Goal: Information Seeking & Learning: Learn about a topic

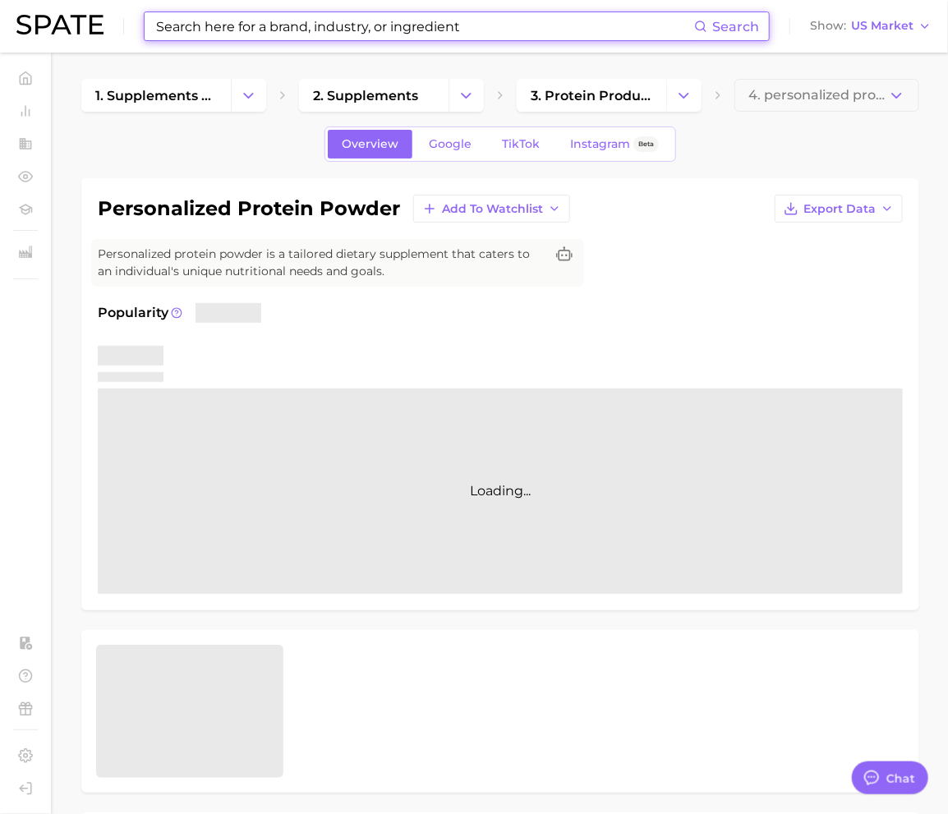
click at [293, 21] on input at bounding box center [423, 26] width 539 height 28
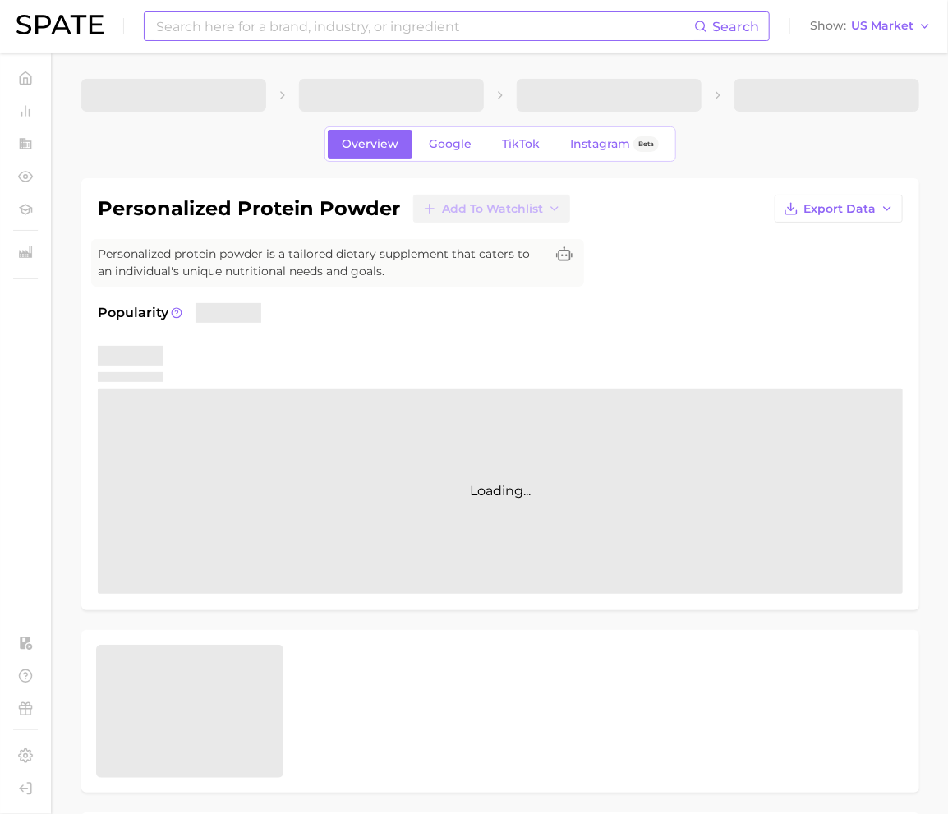
click at [191, 24] on input at bounding box center [423, 26] width 539 height 28
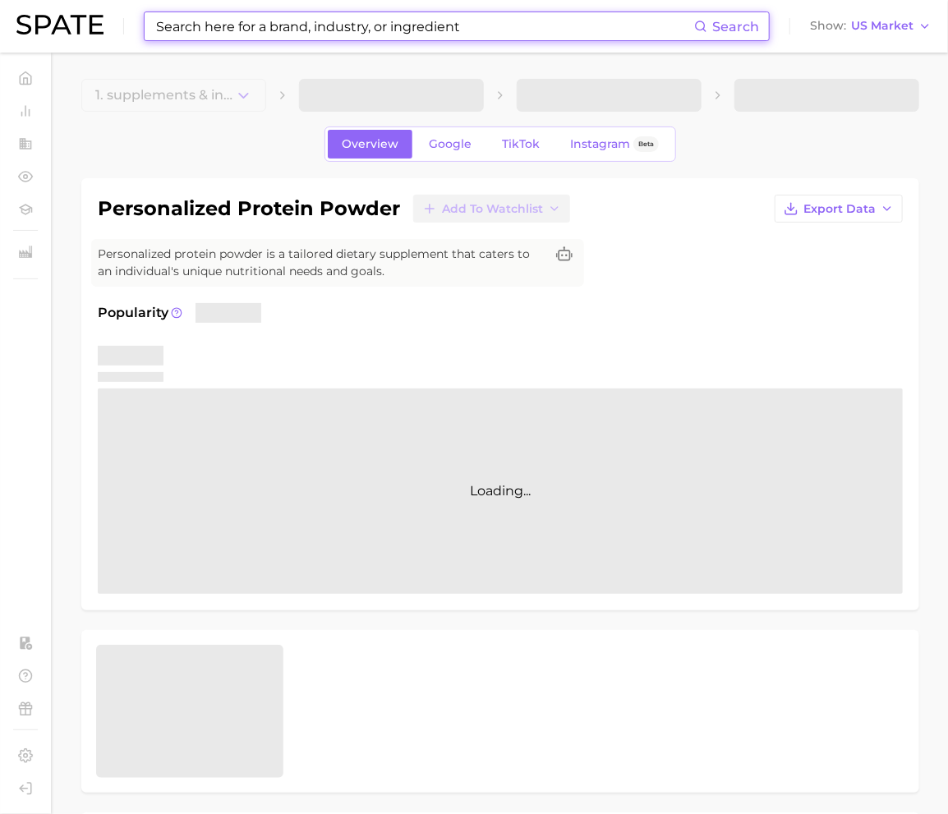
type input "c"
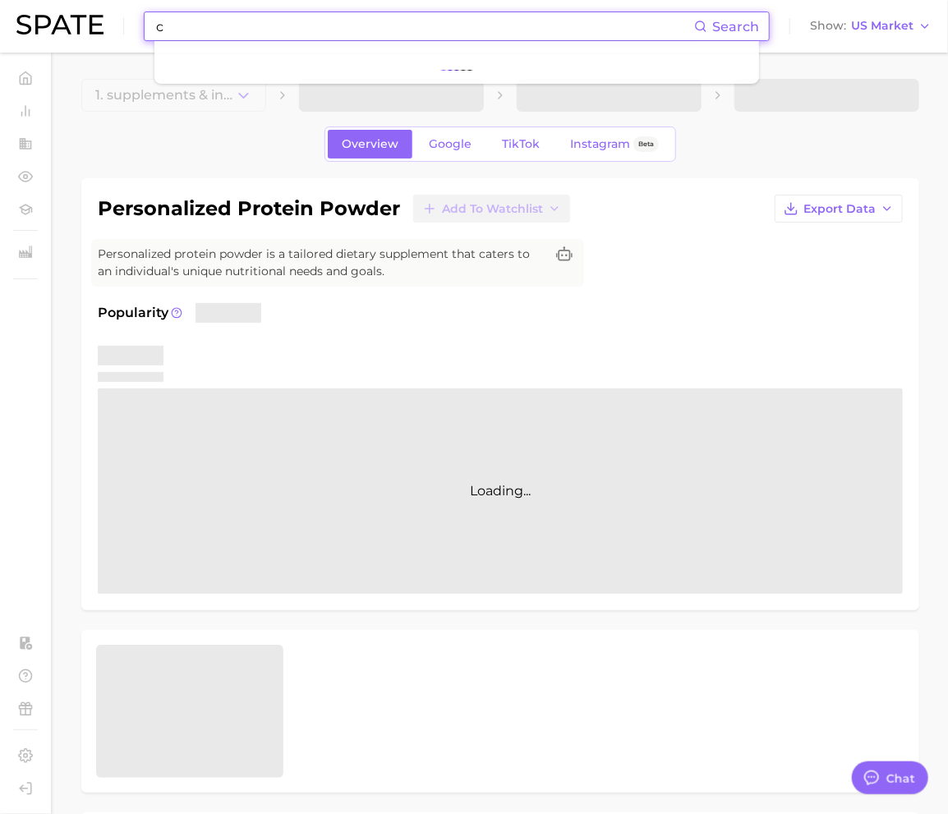
type textarea "x"
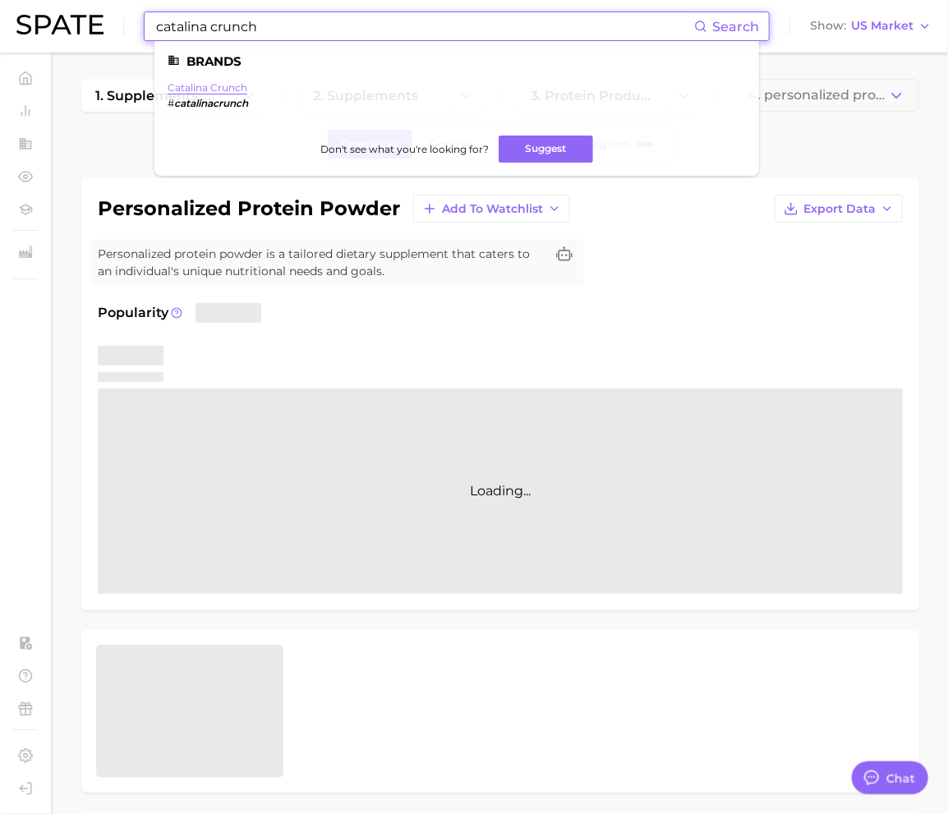
type input "catalina crunch"
click at [194, 85] on link "catalina crunch" at bounding box center [208, 87] width 80 height 12
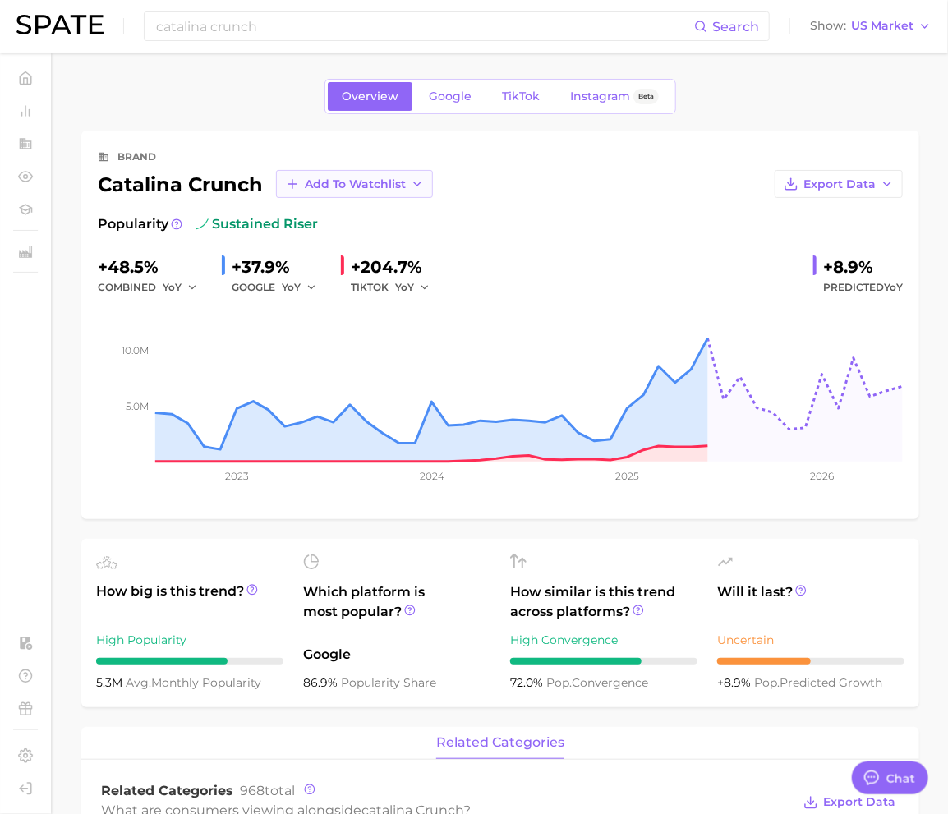
click at [420, 182] on icon "button" at bounding box center [417, 183] width 13 height 13
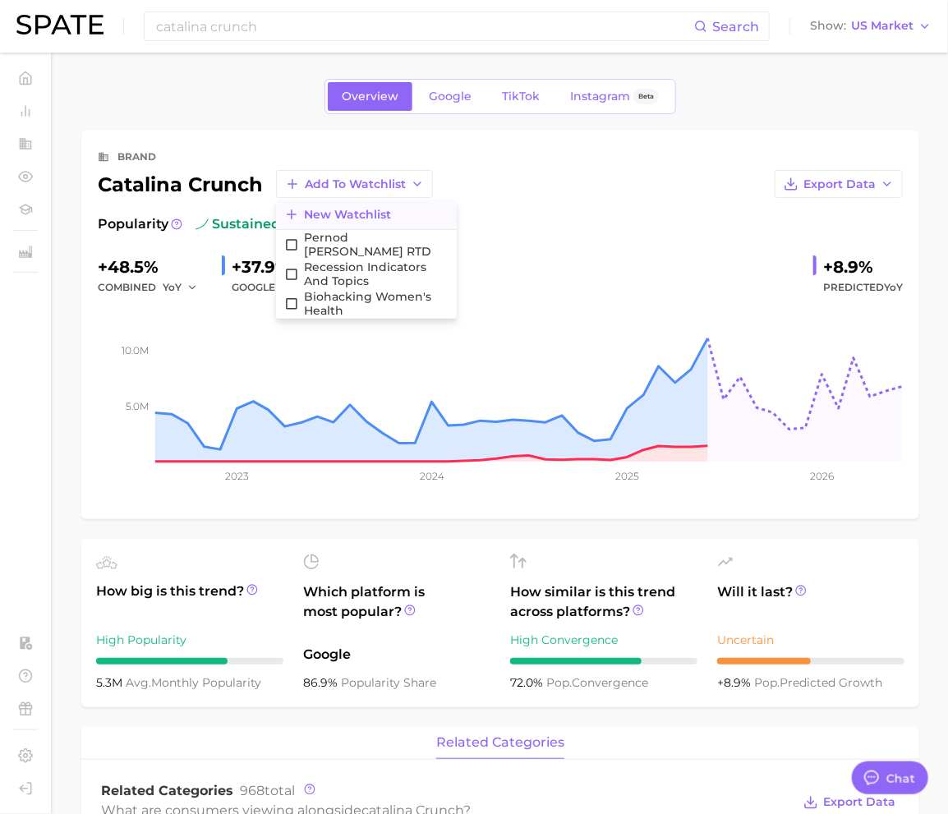
click at [343, 214] on span "New Watchlist" at bounding box center [347, 215] width 87 height 14
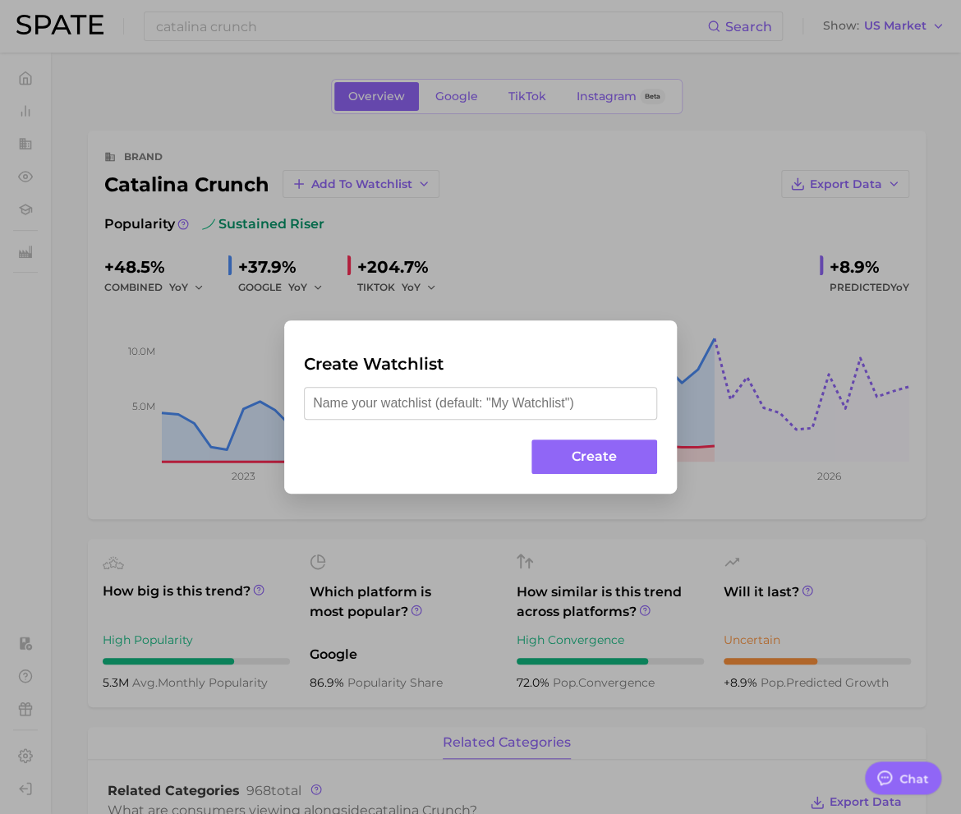
click at [418, 413] on input "text" at bounding box center [480, 403] width 353 height 33
type input "Nestle"
click at [568, 452] on button "Create" at bounding box center [594, 456] width 126 height 35
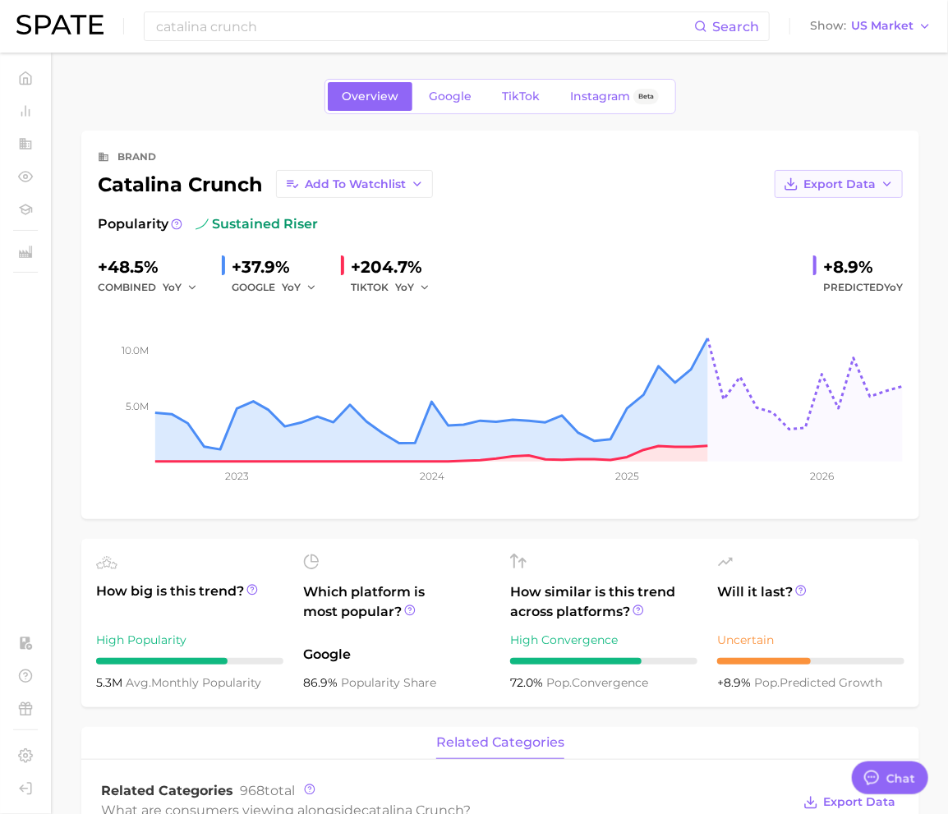
click at [847, 189] on span "Export Data" at bounding box center [839, 184] width 72 height 14
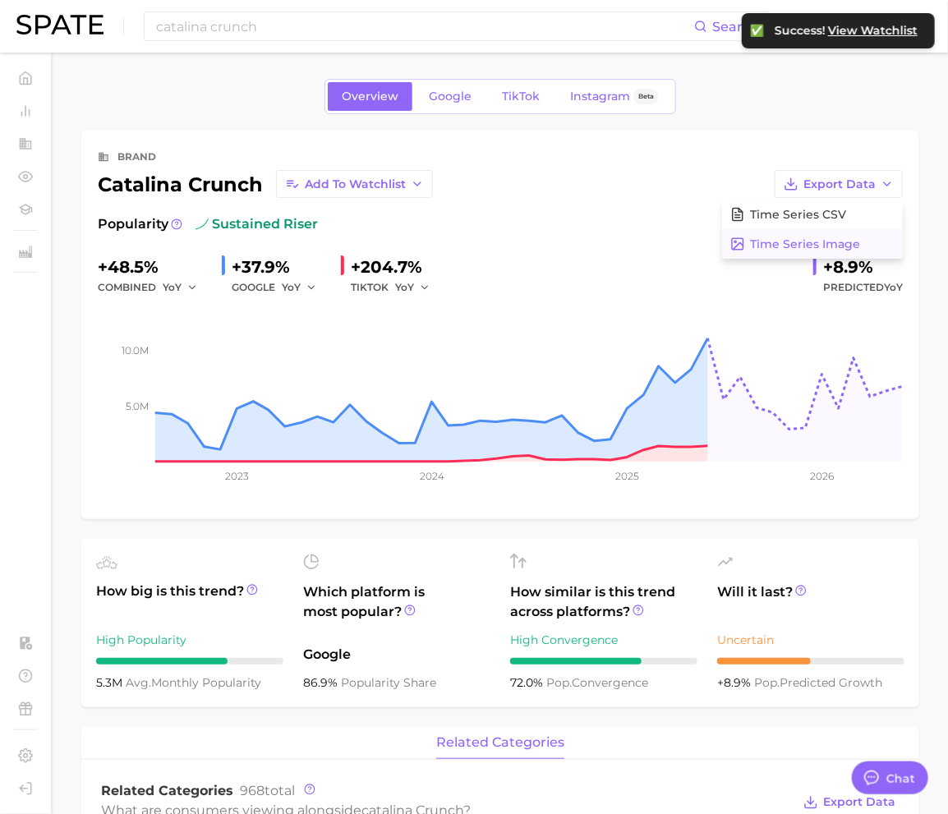
click at [828, 232] on button "Time Series Image" at bounding box center [812, 244] width 181 height 30
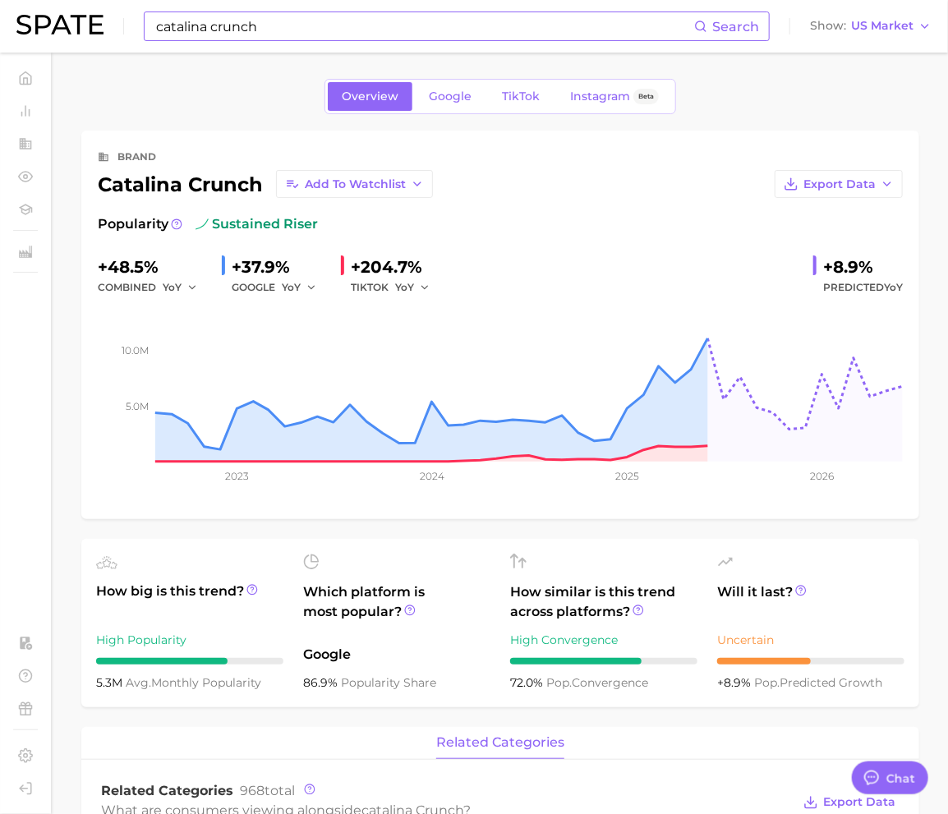
click at [289, 29] on input "catalina crunch" at bounding box center [423, 26] width 539 height 28
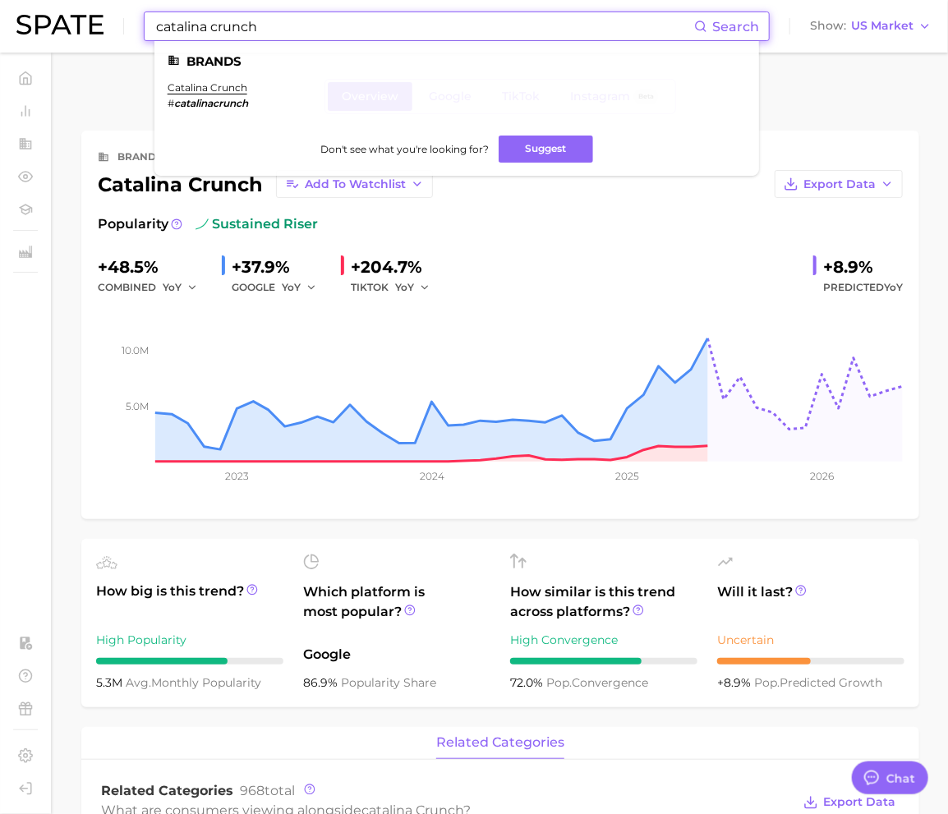
click at [289, 29] on input "catalina crunch" at bounding box center [423, 26] width 539 height 28
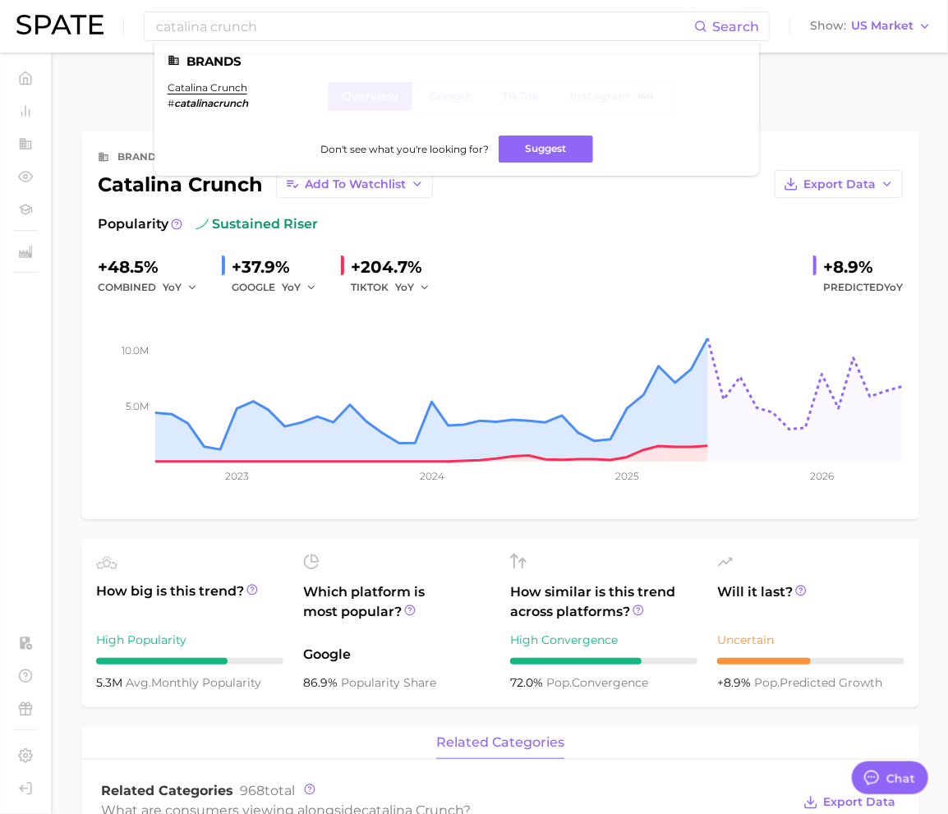
click at [857, 131] on div "brand catalina crunch Add to Watchlist Export Data Popularity sustained riser +…" at bounding box center [500, 325] width 838 height 388
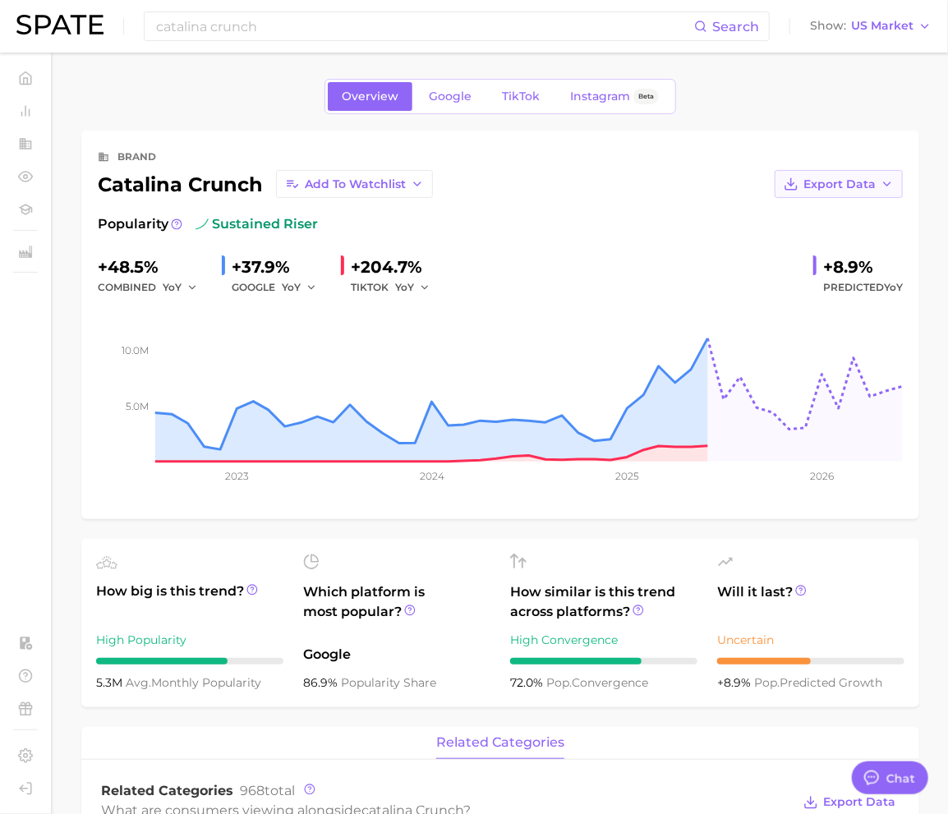
click at [870, 181] on span "Export Data" at bounding box center [839, 184] width 72 height 14
drag, startPoint x: 870, startPoint y: 206, endPoint x: 870, endPoint y: 240, distance: 33.7
click at [870, 240] on div "Time Series CSV Time Series Image" at bounding box center [812, 229] width 181 height 59
click at [870, 240] on button "Time Series Image" at bounding box center [812, 244] width 181 height 30
drag, startPoint x: 256, startPoint y: 88, endPoint x: 254, endPoint y: 71, distance: 16.6
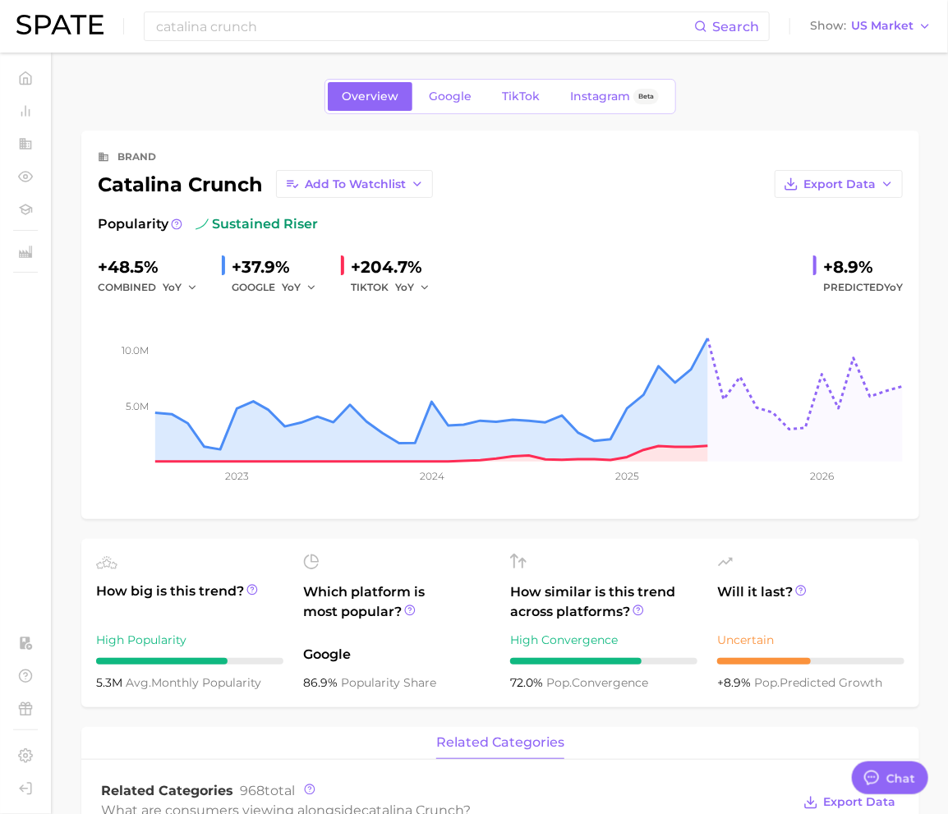
click at [256, 88] on div "Overview Google TikTok Instagram Beta" at bounding box center [500, 96] width 838 height 35
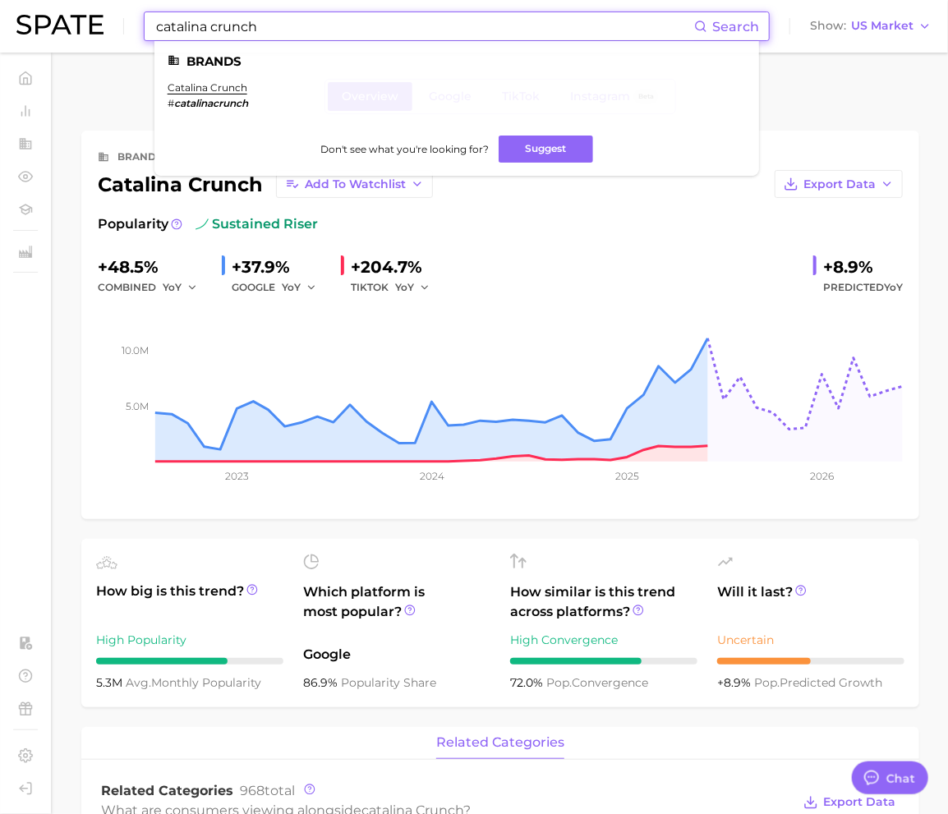
click at [196, 21] on input "catalina crunch" at bounding box center [423, 26] width 539 height 28
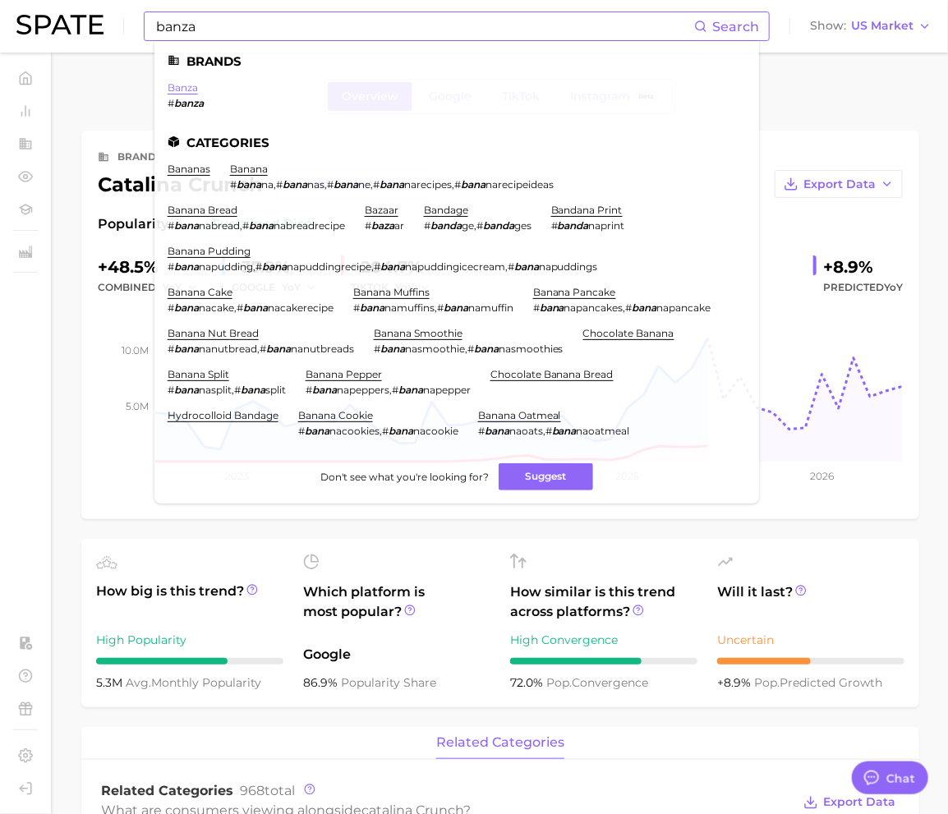
click at [194, 88] on link "banza" at bounding box center [183, 87] width 30 height 12
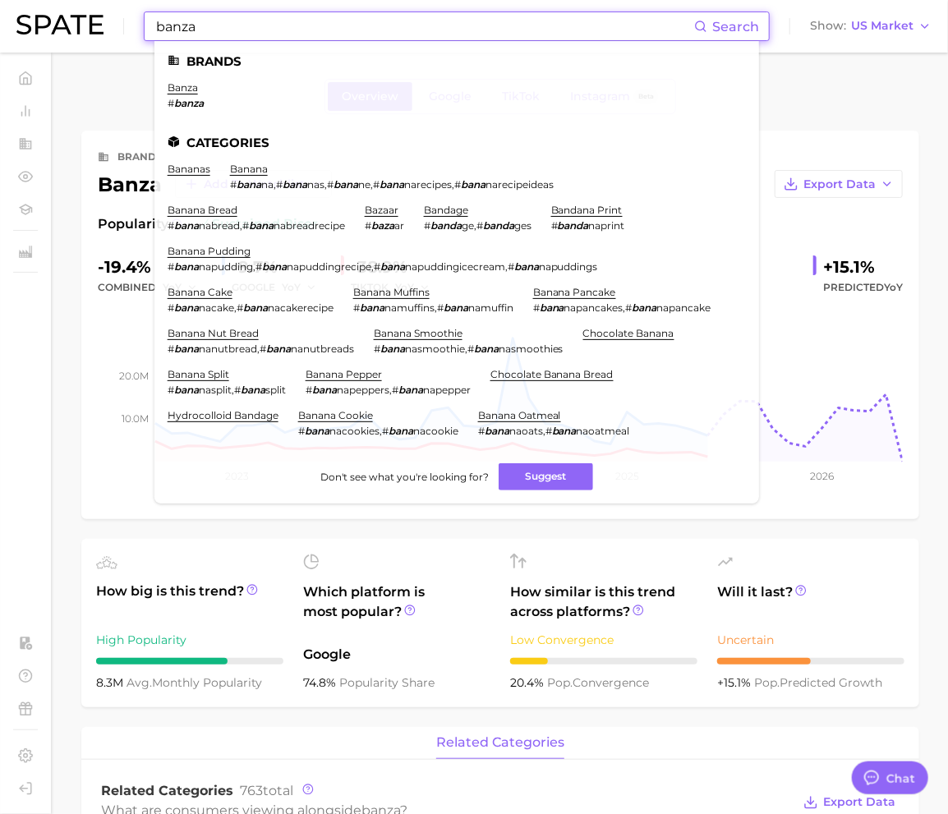
click at [273, 30] on input "banza" at bounding box center [423, 26] width 539 height 28
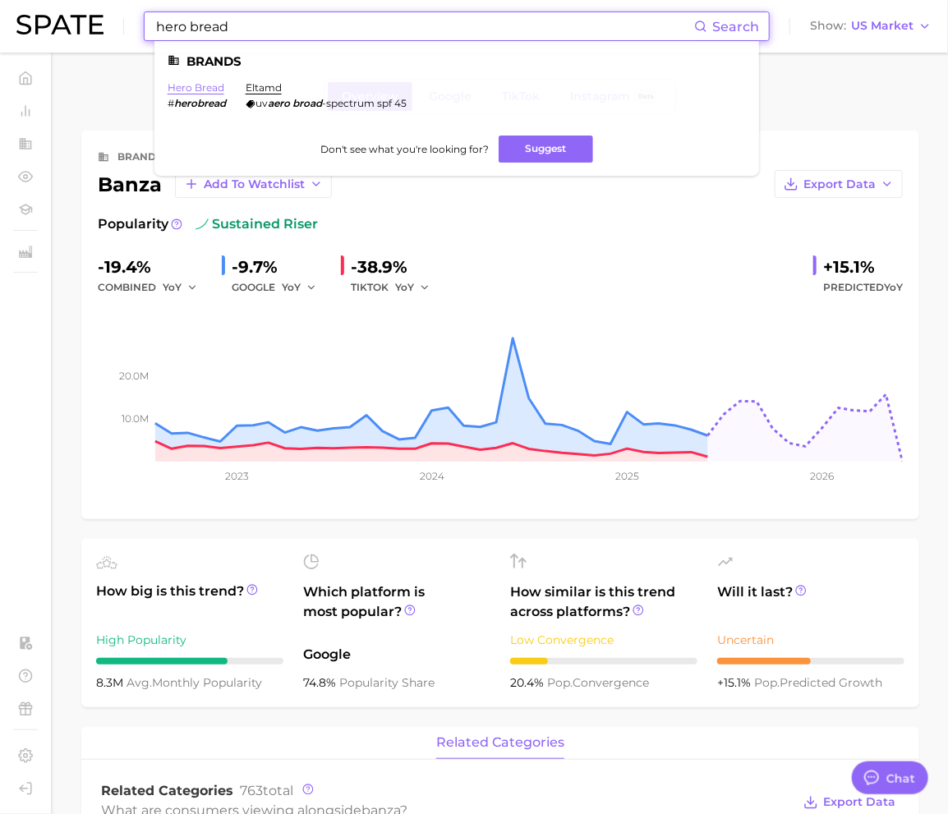
click at [195, 86] on link "hero bread" at bounding box center [196, 87] width 57 height 12
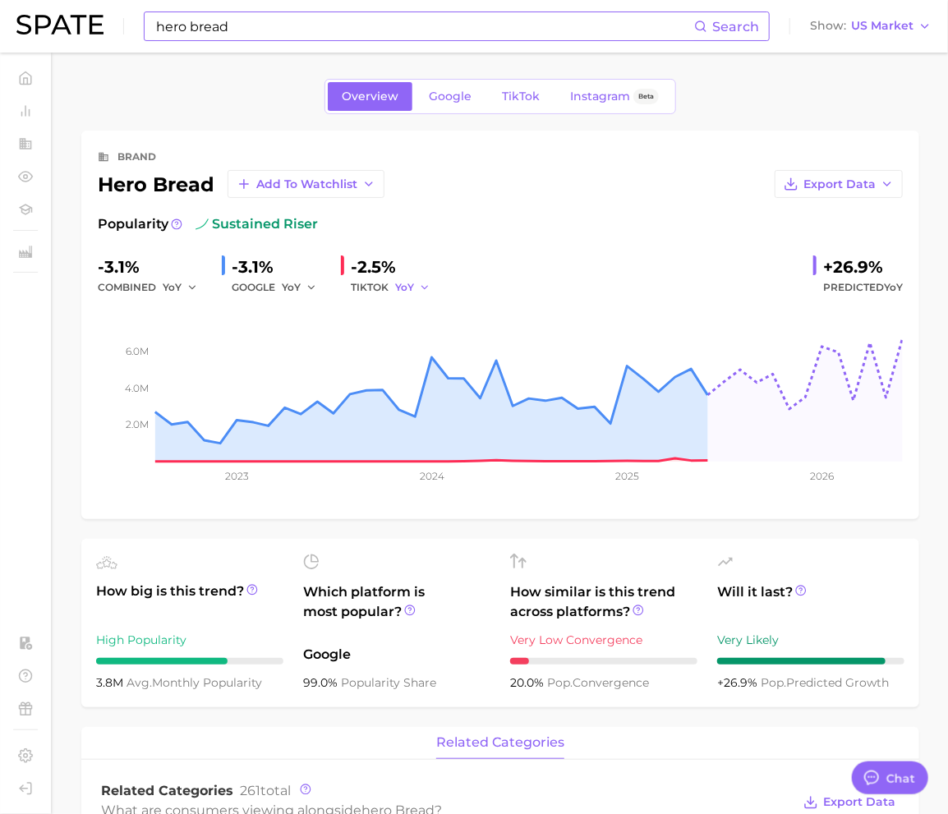
click at [415, 292] on button "YoY" at bounding box center [412, 288] width 35 height 20
click at [163, 287] on span "YoY" at bounding box center [172, 287] width 19 height 14
click at [178, 365] on span "MoM" at bounding box center [185, 372] width 29 height 14
click at [177, 292] on span "MoM" at bounding box center [175, 287] width 25 height 14
click at [182, 339] on span "QoQ" at bounding box center [184, 343] width 27 height 14
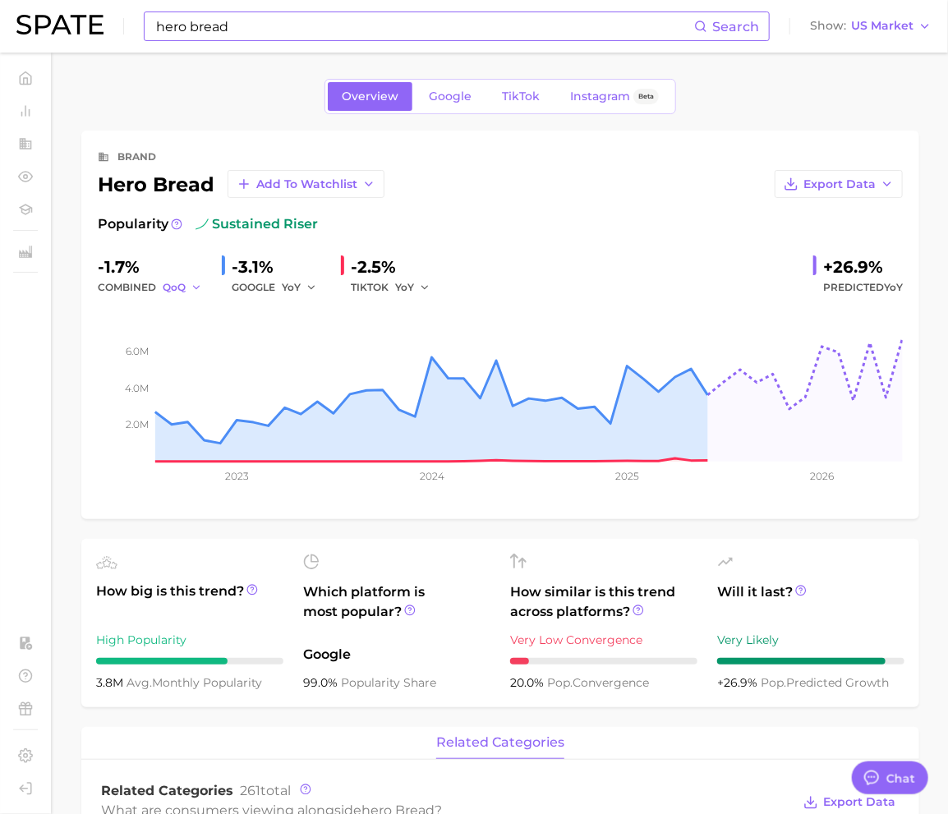
click at [182, 288] on span "QoQ" at bounding box center [174, 287] width 23 height 14
click at [186, 316] on span "YoY" at bounding box center [181, 313] width 21 height 14
click at [539, 209] on div "brand hero bread Add to Watchlist Export Data Popularity sustained riser -3.1% …" at bounding box center [500, 325] width 805 height 356
click at [824, 174] on button "Export Data" at bounding box center [838, 184] width 128 height 28
click at [793, 240] on span "Time Series Image" at bounding box center [805, 244] width 110 height 14
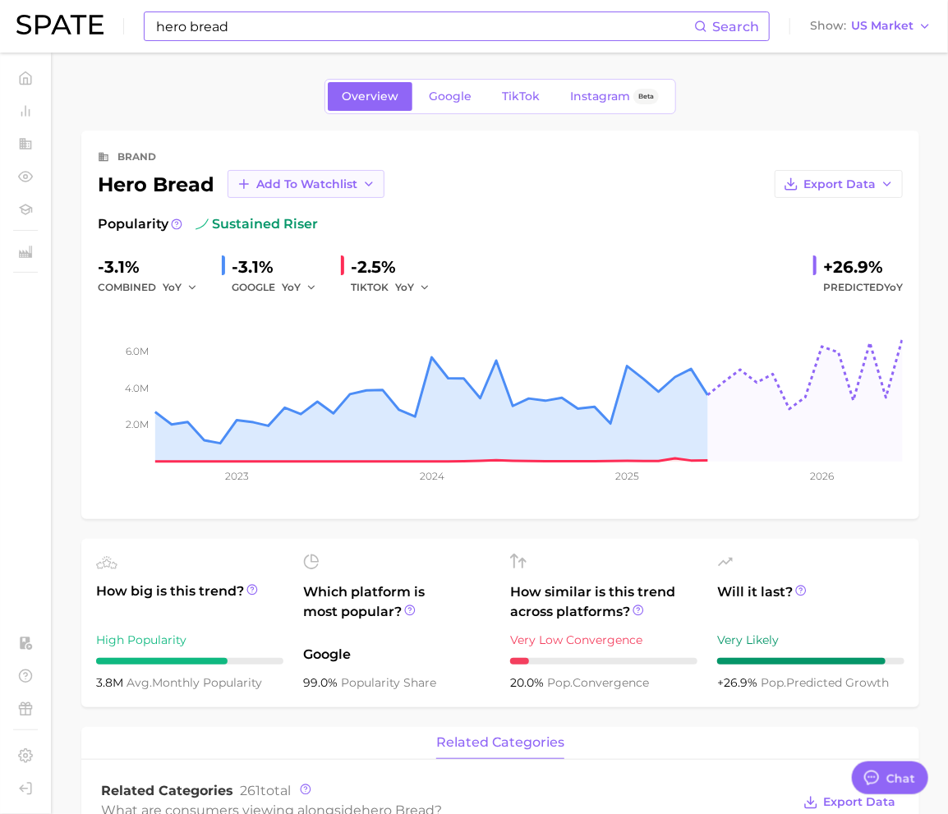
click at [335, 187] on span "Add to Watchlist" at bounding box center [306, 184] width 101 height 14
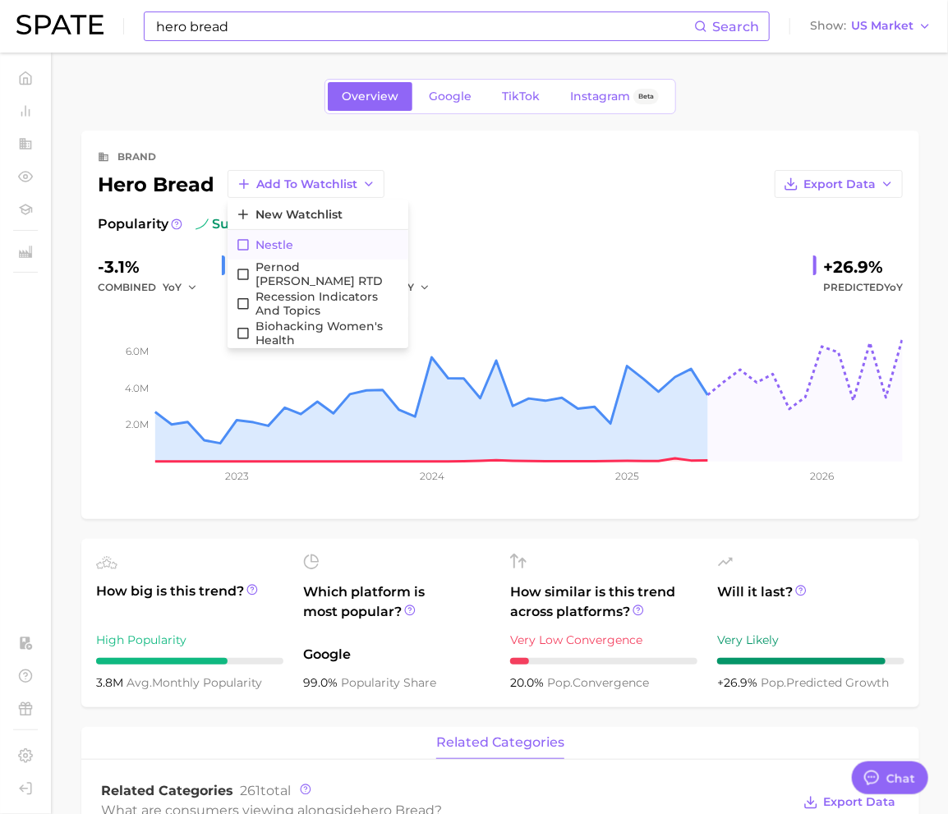
click at [309, 246] on button "Nestle" at bounding box center [317, 245] width 181 height 30
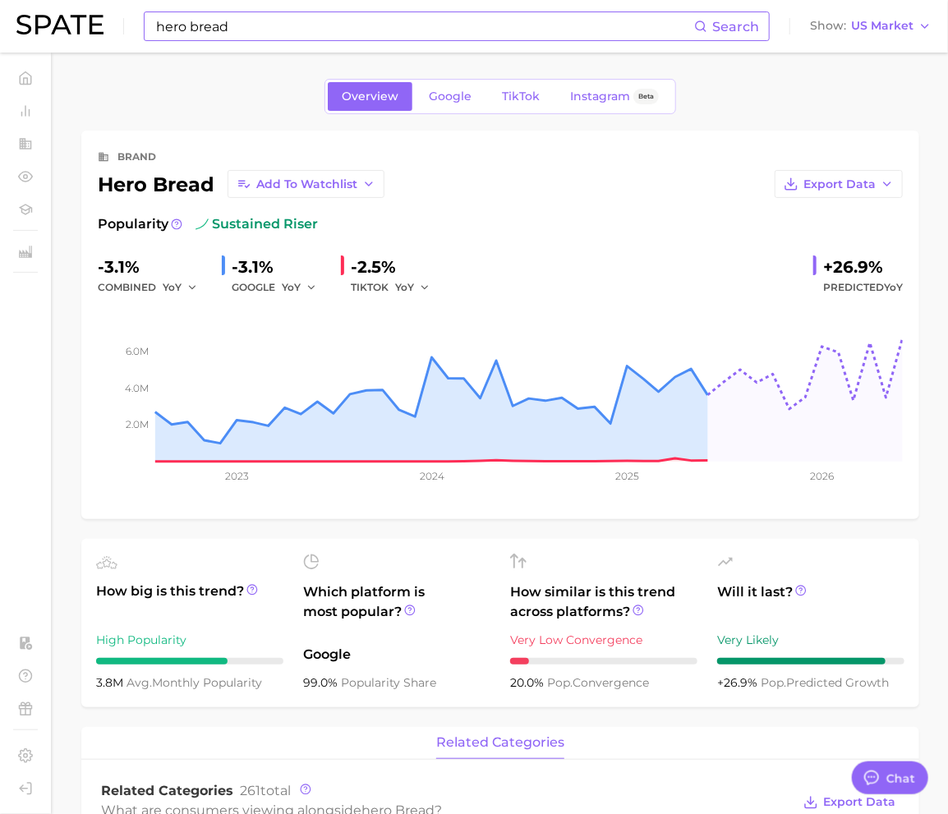
click at [184, 30] on input "hero bread" at bounding box center [423, 26] width 539 height 28
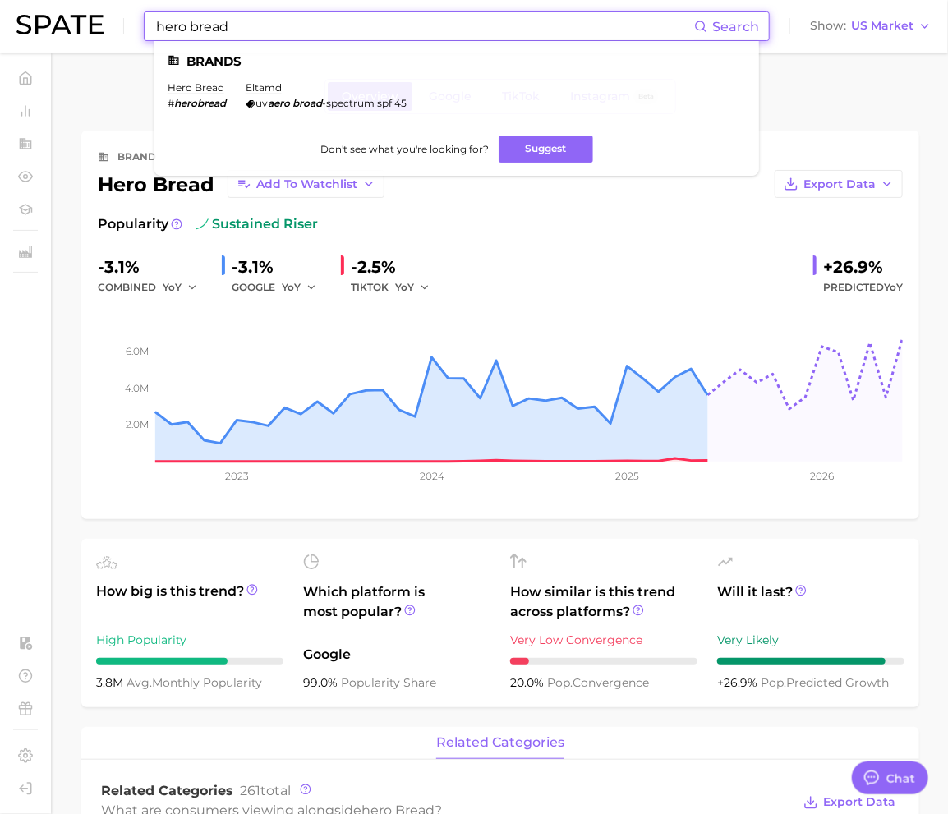
click at [184, 30] on input "hero bread" at bounding box center [423, 26] width 539 height 28
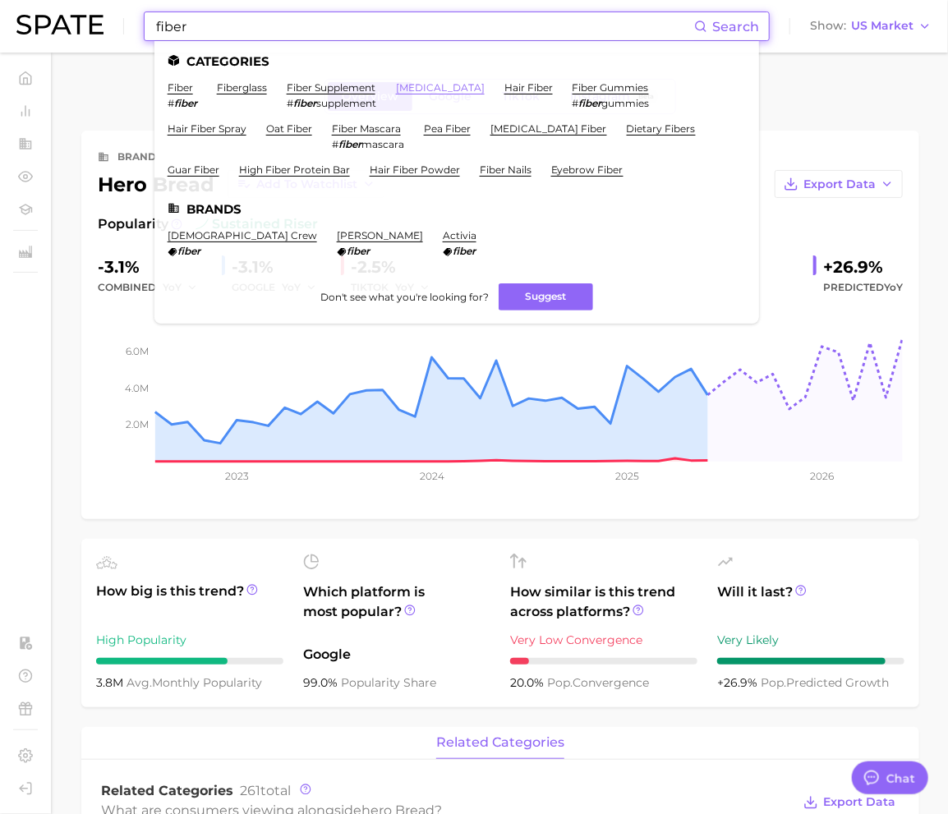
type input "fiber"
click at [437, 86] on link "[MEDICAL_DATA]" at bounding box center [440, 87] width 89 height 12
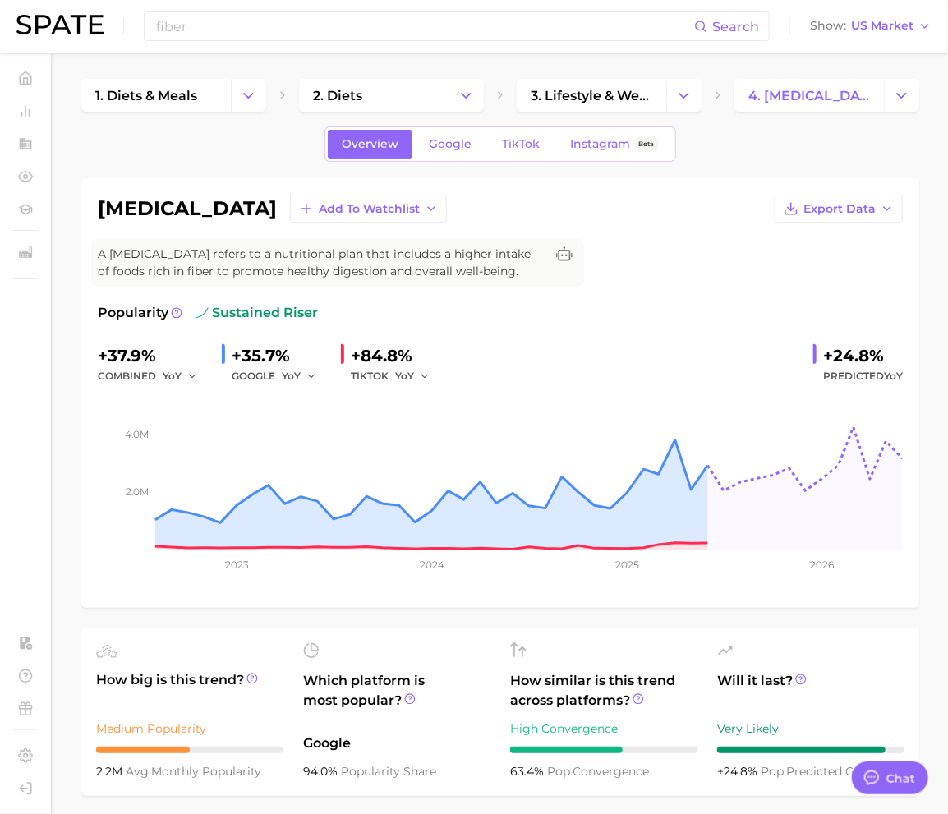
click at [412, 193] on div "[MEDICAL_DATA] Add to Watchlist Export Data A [MEDICAL_DATA] refers to a nutrit…" at bounding box center [500, 392] width 838 height 429
click at [425, 203] on icon "button" at bounding box center [431, 208] width 13 height 13
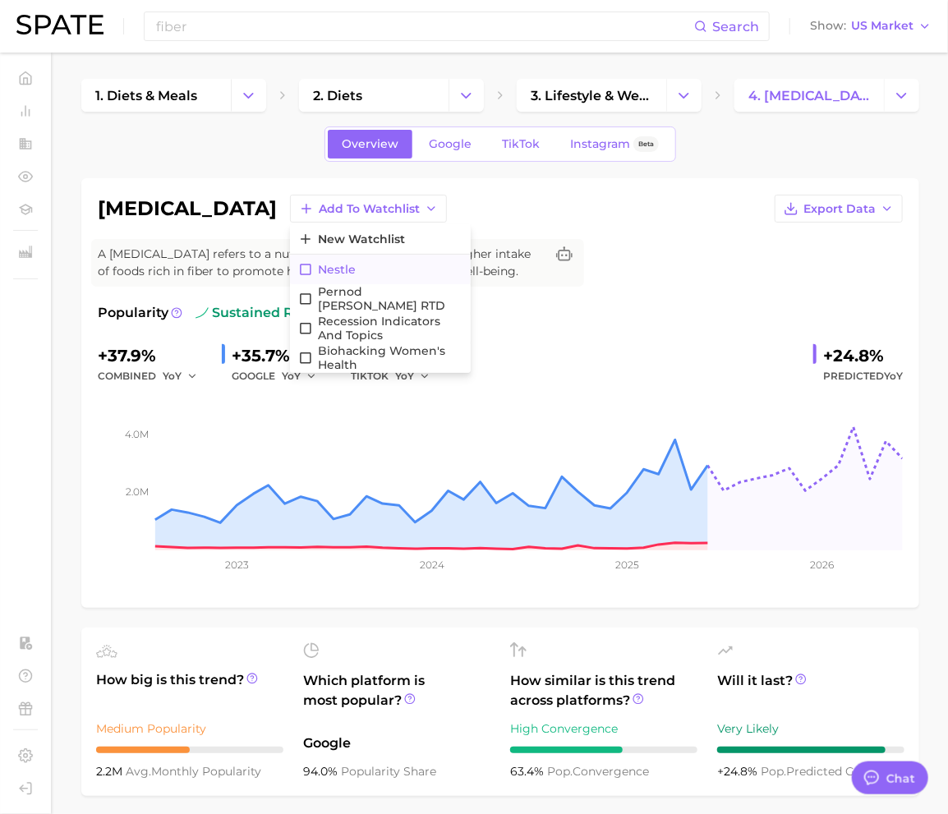
click at [350, 273] on button "Nestle" at bounding box center [380, 270] width 181 height 30
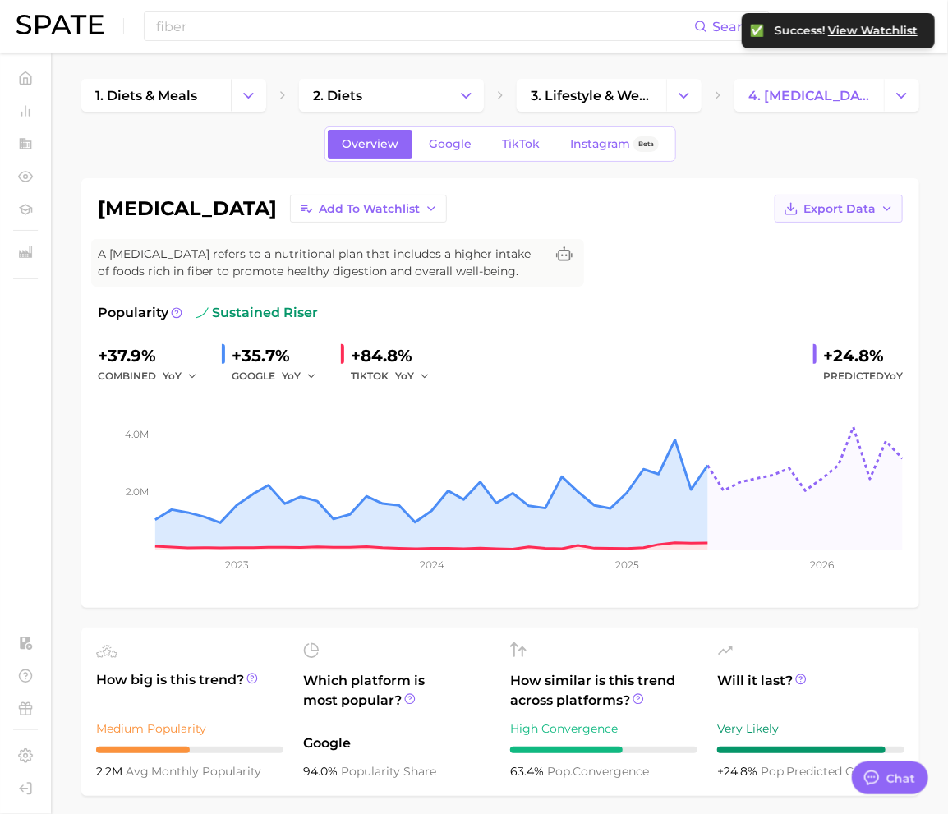
click at [832, 213] on span "Export Data" at bounding box center [839, 209] width 72 height 14
click at [831, 259] on button "Time Series Image" at bounding box center [812, 269] width 181 height 30
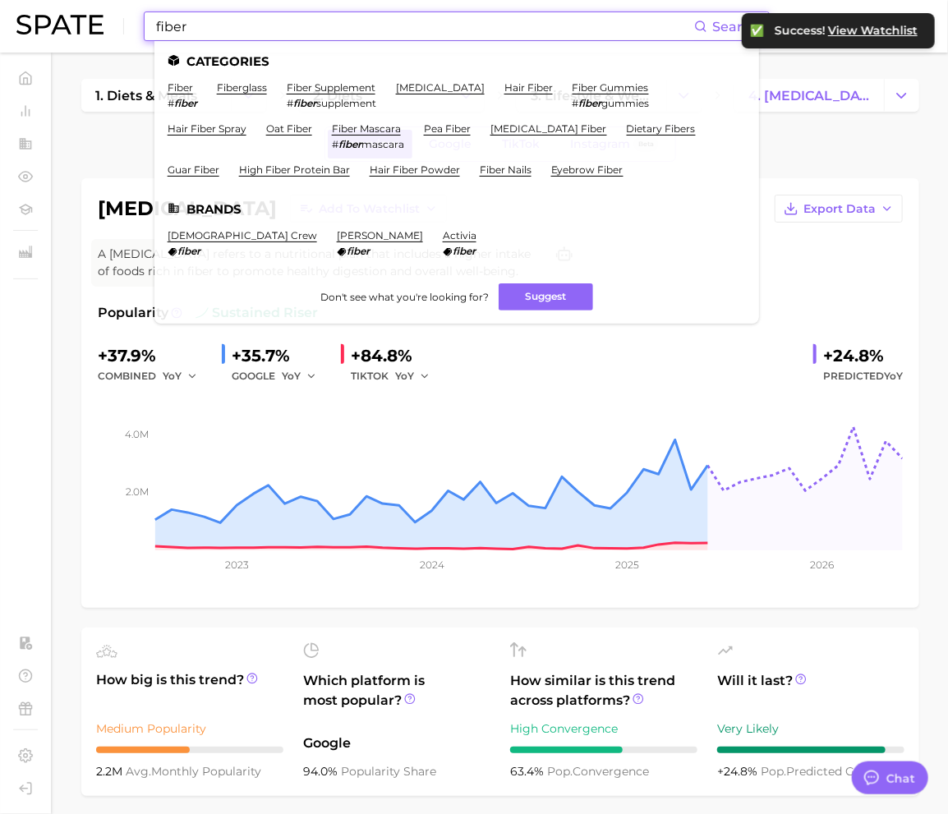
click at [220, 29] on input "fiber" at bounding box center [423, 26] width 539 height 28
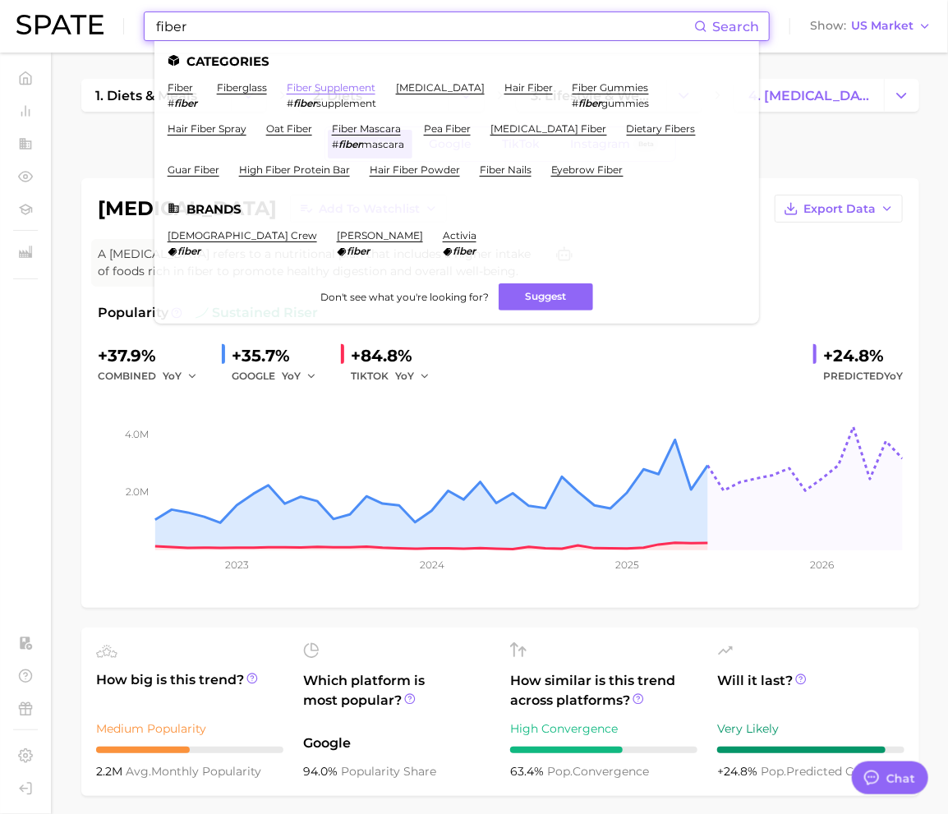
click at [311, 85] on link "fiber supplement" at bounding box center [331, 87] width 89 height 12
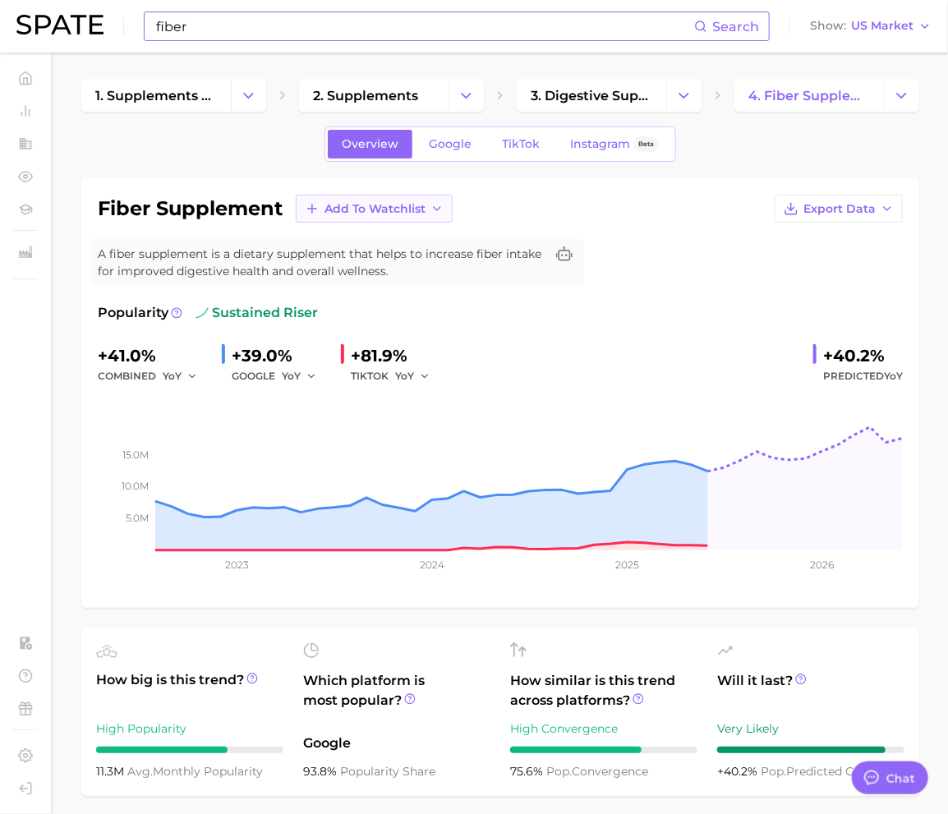
click at [443, 202] on icon "button" at bounding box center [436, 208] width 13 height 13
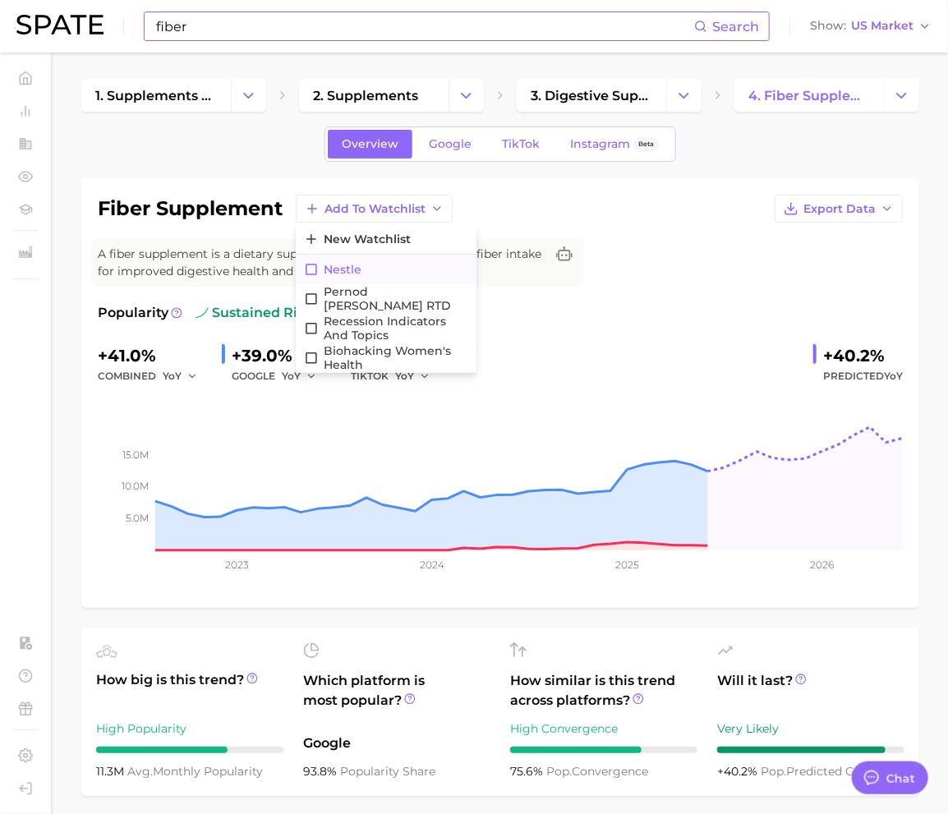
click at [329, 265] on span "Nestle" at bounding box center [343, 270] width 38 height 14
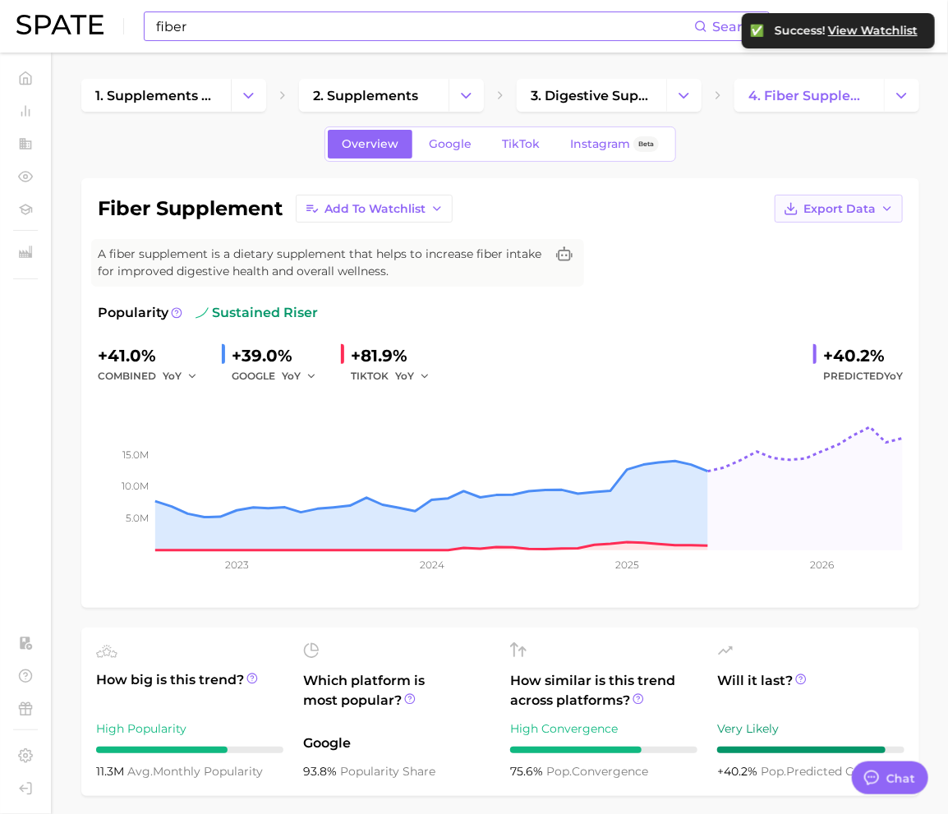
click at [809, 203] on span "Export Data" at bounding box center [839, 209] width 72 height 14
click at [824, 273] on span "Time Series Image" at bounding box center [805, 269] width 110 height 14
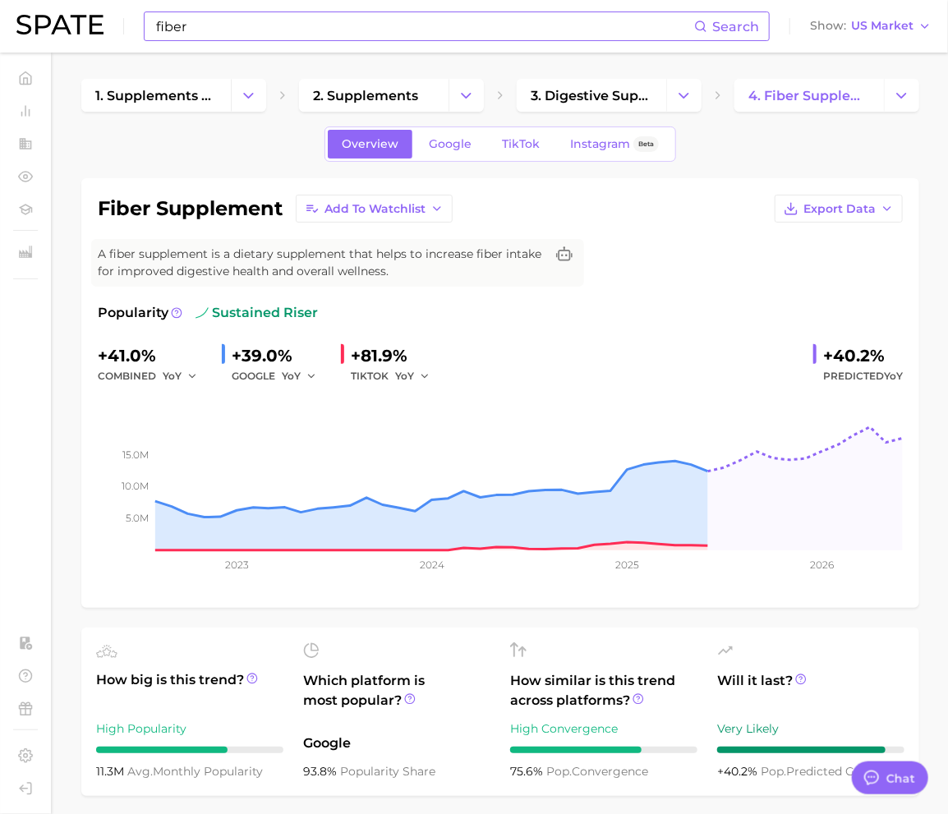
click at [205, 32] on input "fiber" at bounding box center [423, 26] width 539 height 28
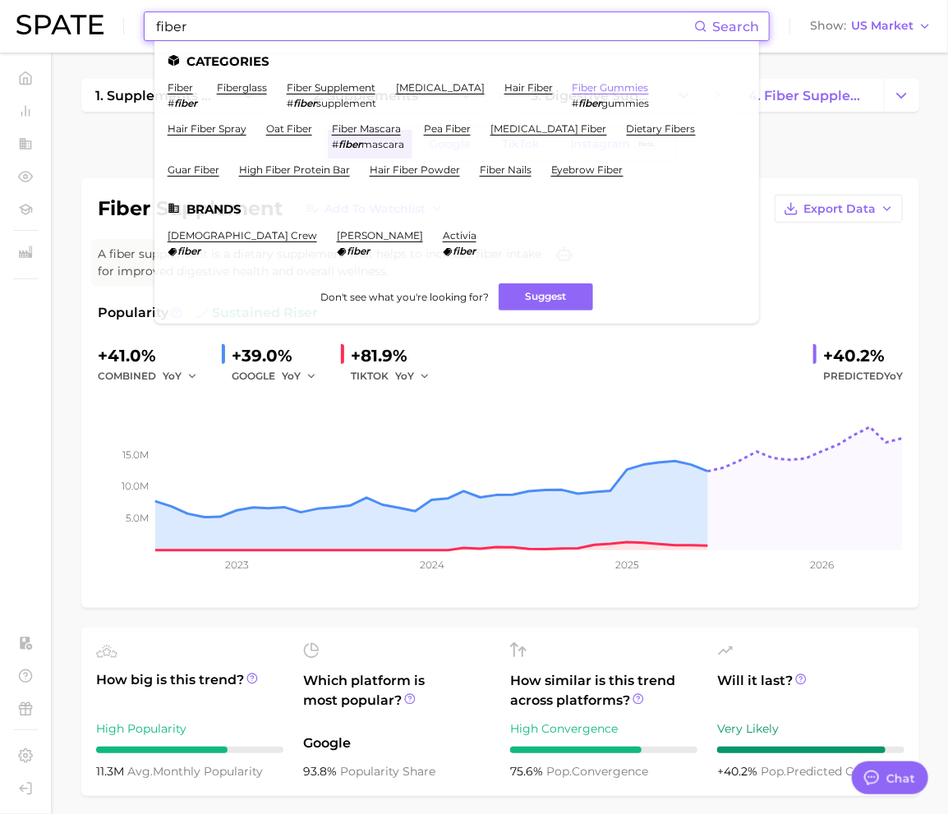
click at [594, 87] on link "fiber gummies" at bounding box center [610, 87] width 76 height 12
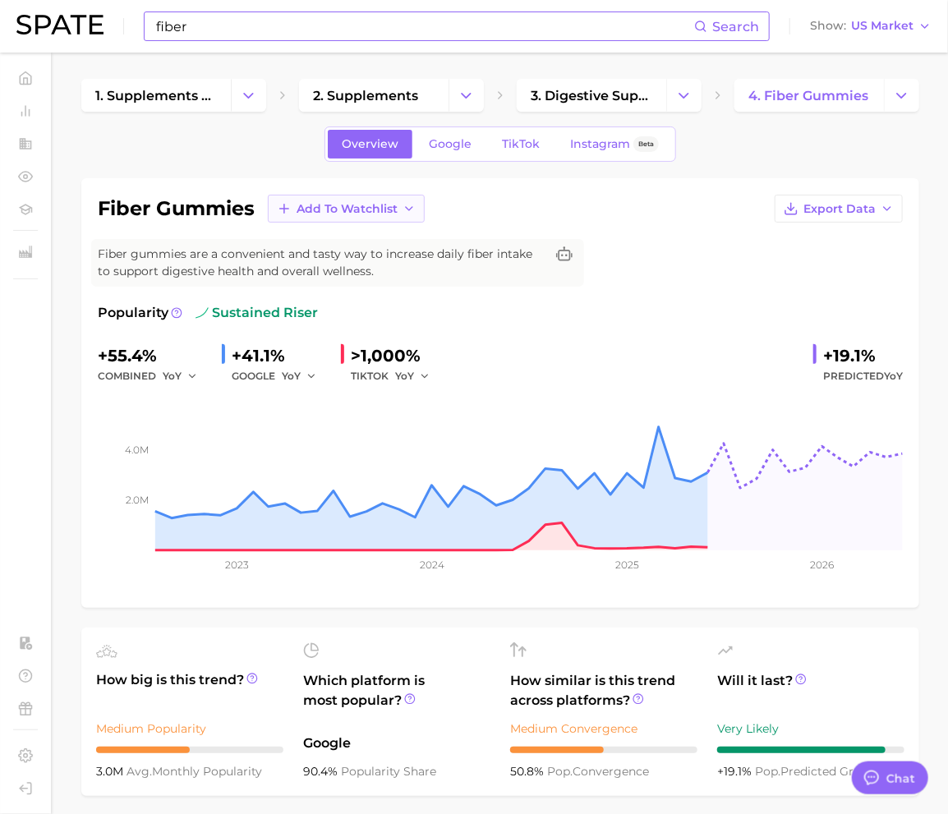
click at [360, 199] on button "Add to Watchlist" at bounding box center [346, 209] width 157 height 28
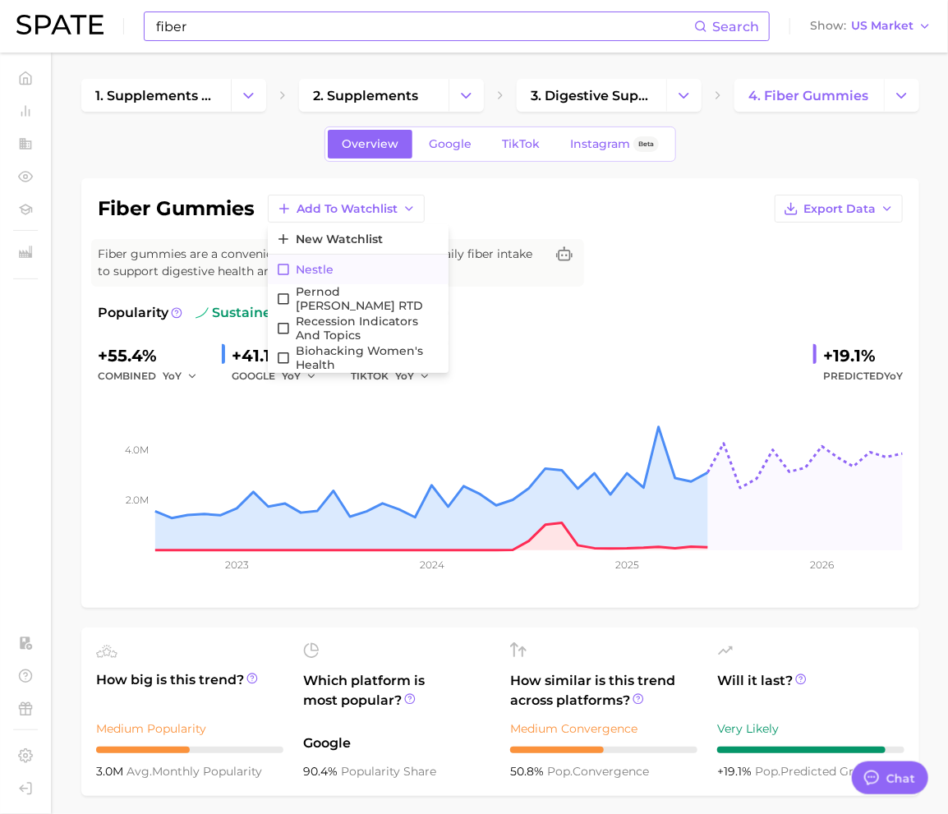
click at [317, 269] on span "Nestle" at bounding box center [315, 270] width 38 height 14
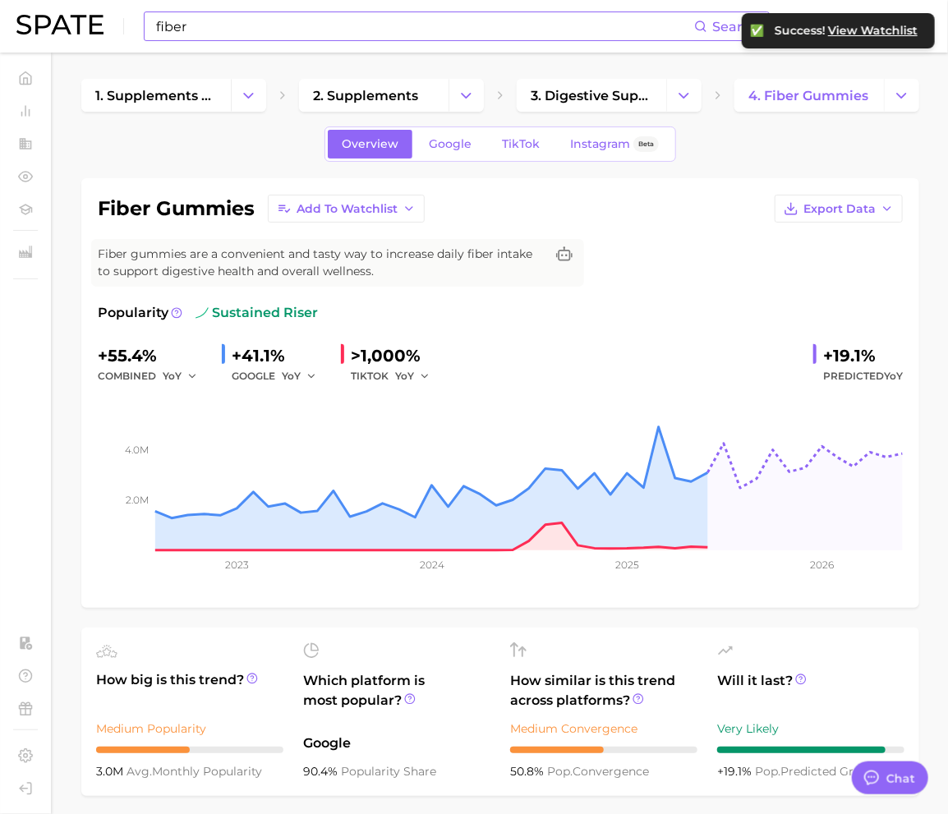
click at [847, 191] on div "fiber gummies Add to Watchlist Export Data Fiber gummies are a convenient and t…" at bounding box center [500, 392] width 838 height 429
click at [847, 200] on button "Export Data" at bounding box center [838, 209] width 128 height 28
click at [819, 267] on span "Time Series Image" at bounding box center [805, 269] width 110 height 14
